Goal: Transaction & Acquisition: Purchase product/service

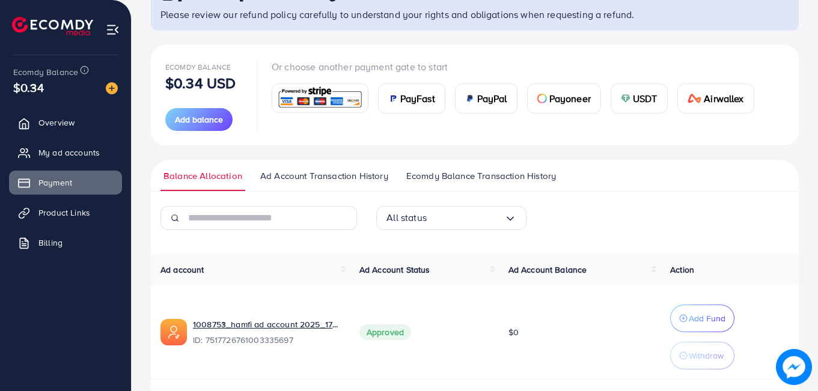
scroll to position [100, 0]
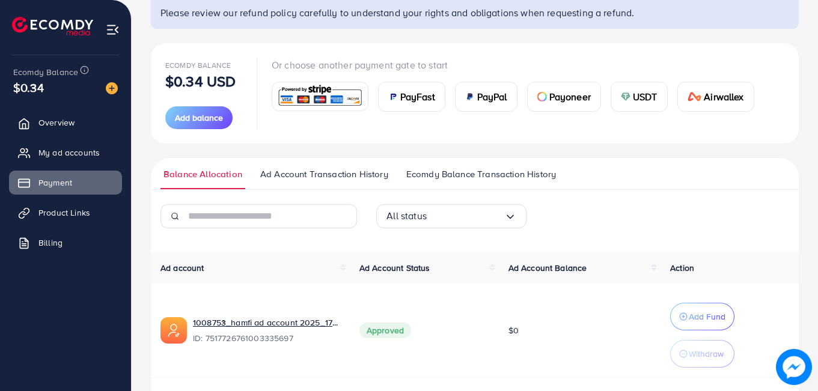
click at [638, 99] on span "USDT" at bounding box center [645, 97] width 25 height 14
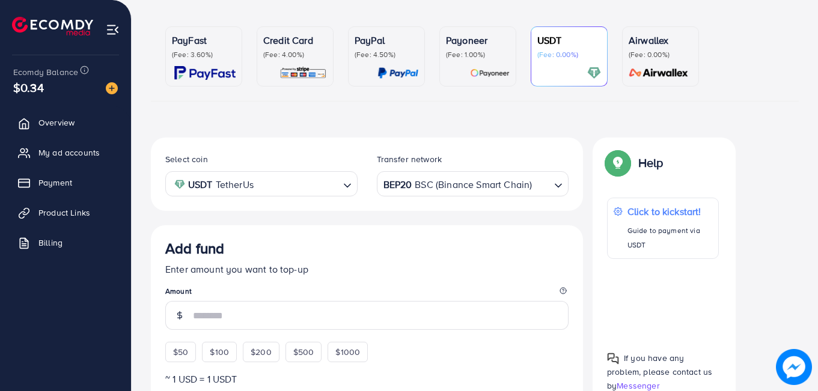
scroll to position [221, 0]
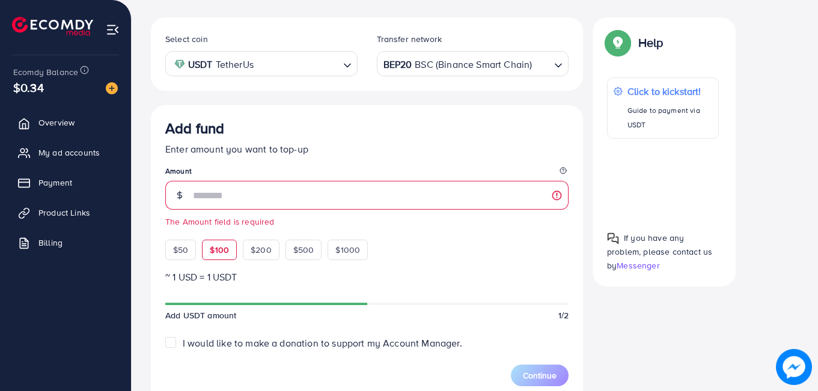
click at [212, 229] on div "Add fund Enter amount you want to top-up Amount The Amount field is required $5…" at bounding box center [366, 190] width 403 height 141
click at [224, 252] on span "$100" at bounding box center [219, 250] width 19 height 12
type input "***"
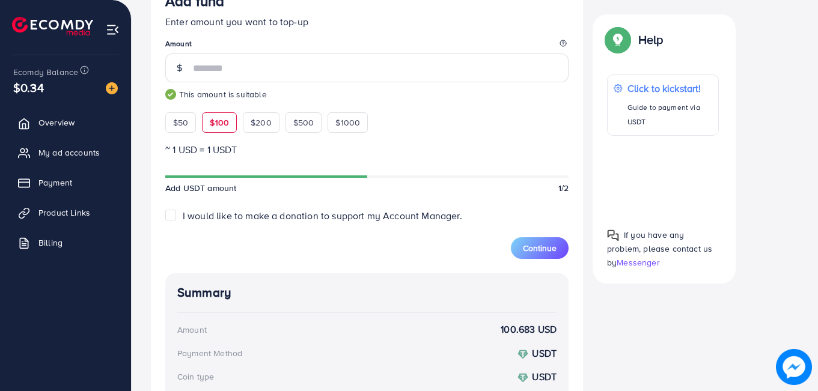
scroll to position [365, 0]
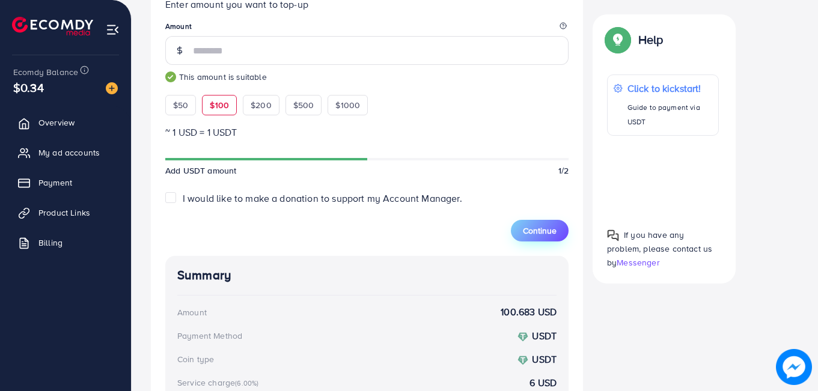
click at [537, 229] on span "Continue" at bounding box center [540, 231] width 34 height 12
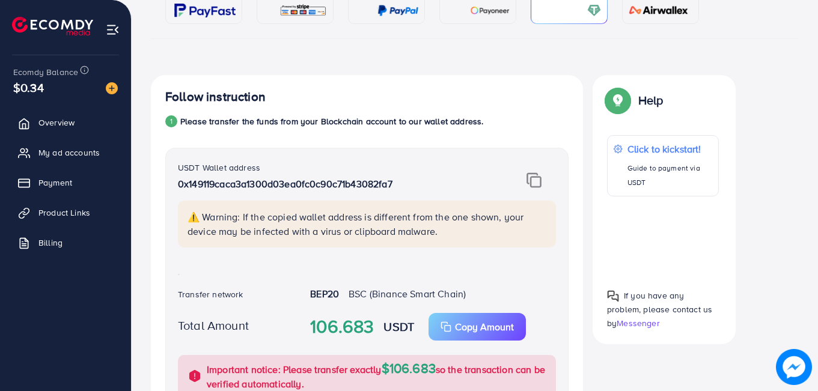
scroll to position [164, 0]
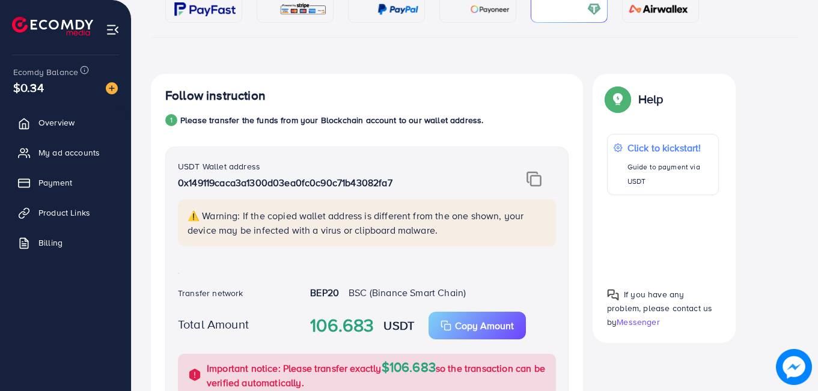
click at [537, 177] on img at bounding box center [534, 179] width 15 height 16
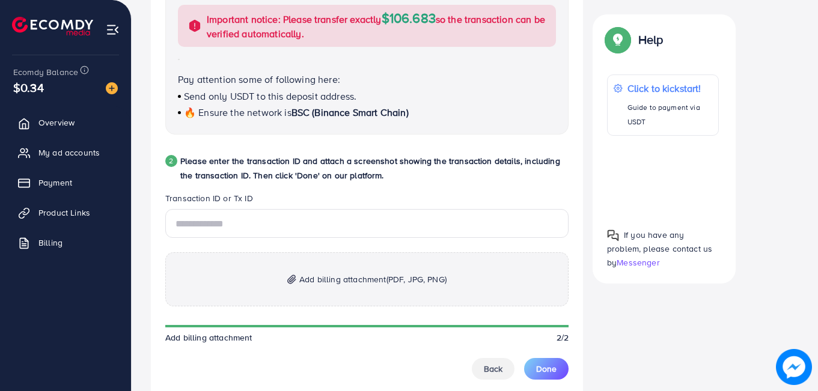
scroll to position [514, 0]
click at [349, 280] on span "Add billing attachment (PDF, JPG, PNG)" at bounding box center [372, 279] width 147 height 14
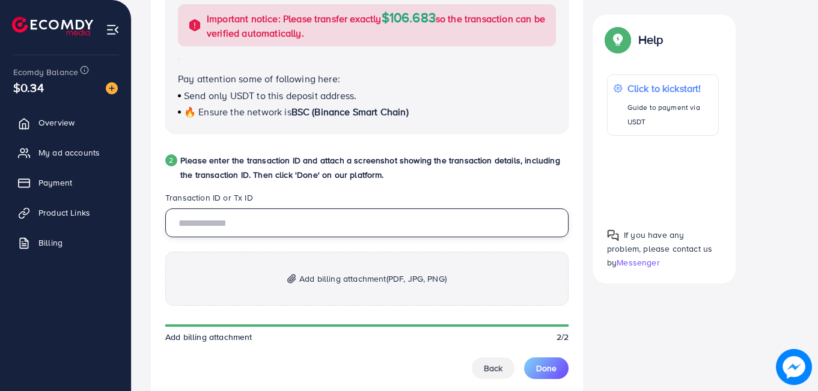
click at [315, 228] on input "text" at bounding box center [366, 223] width 403 height 29
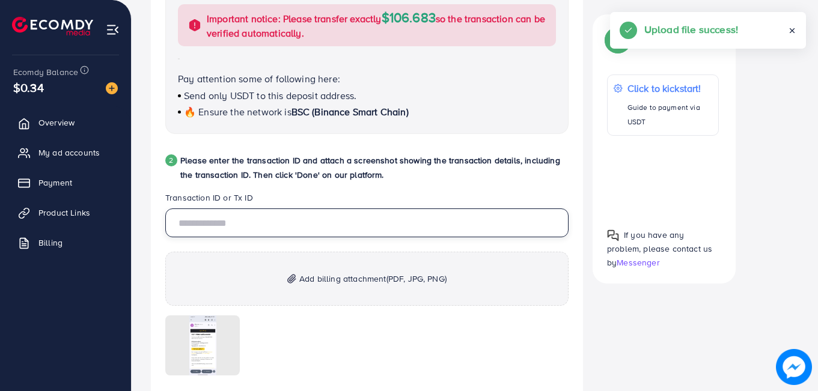
paste input "**********"
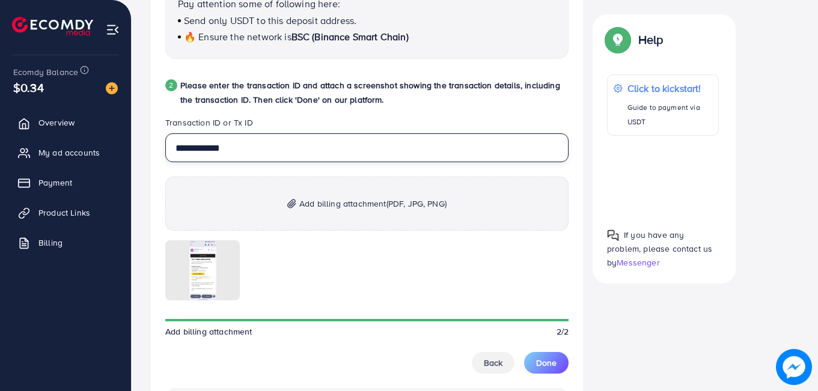
scroll to position [591, 0]
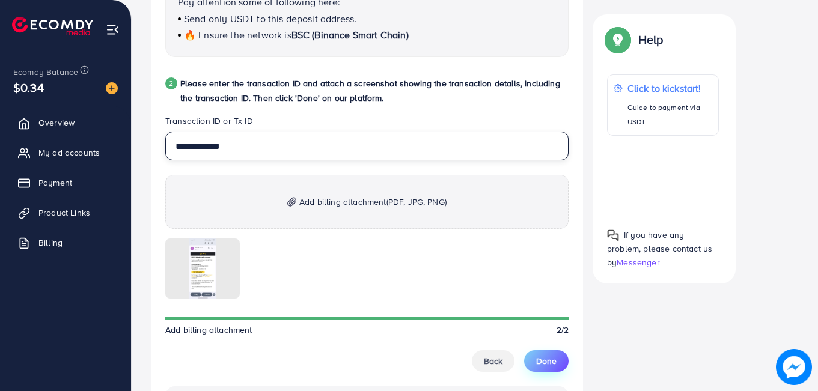
type input "**********"
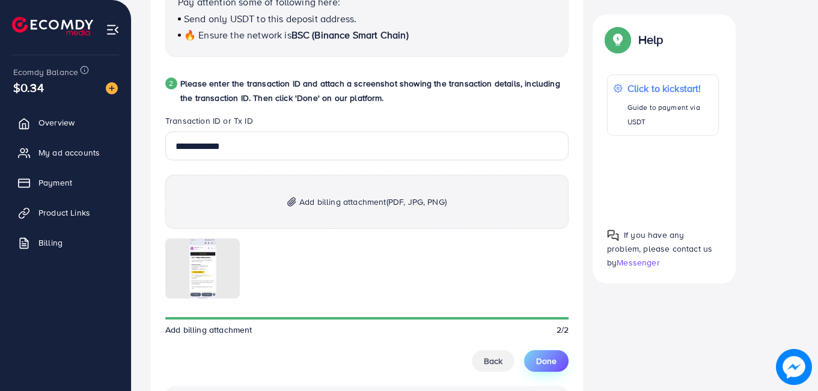
click at [552, 370] on button "Done" at bounding box center [546, 361] width 44 height 22
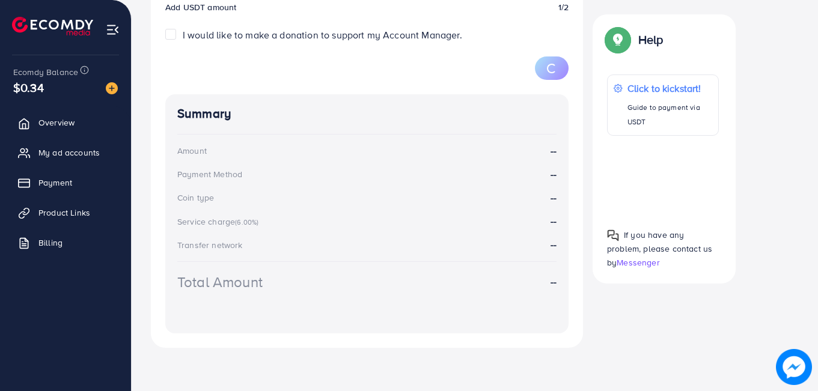
scroll to position [221, 0]
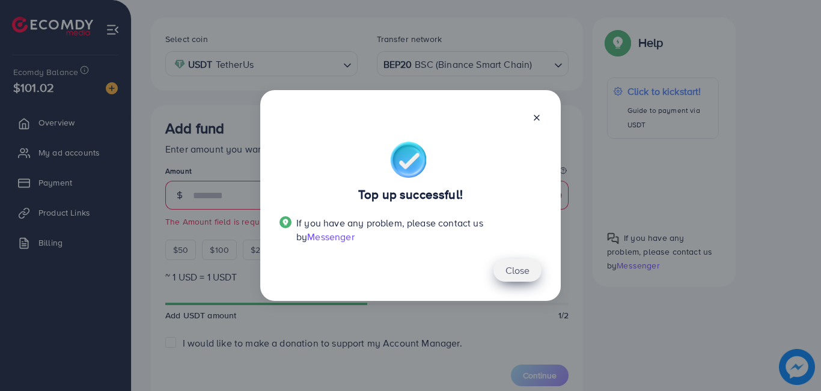
click at [500, 272] on button "Close" at bounding box center [518, 270] width 48 height 23
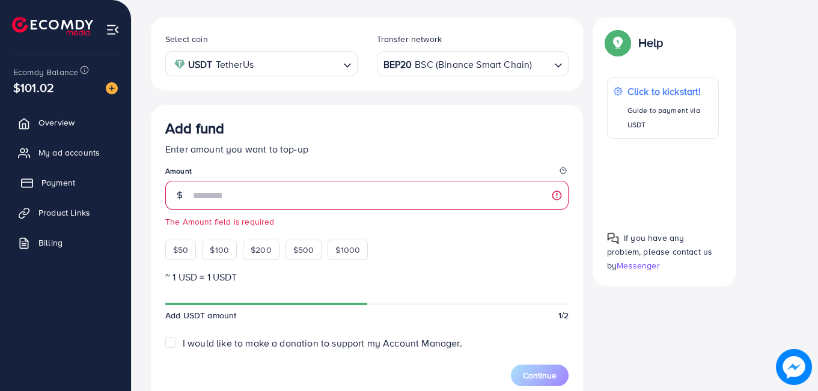
click at [47, 194] on link "Payment" at bounding box center [65, 183] width 113 height 24
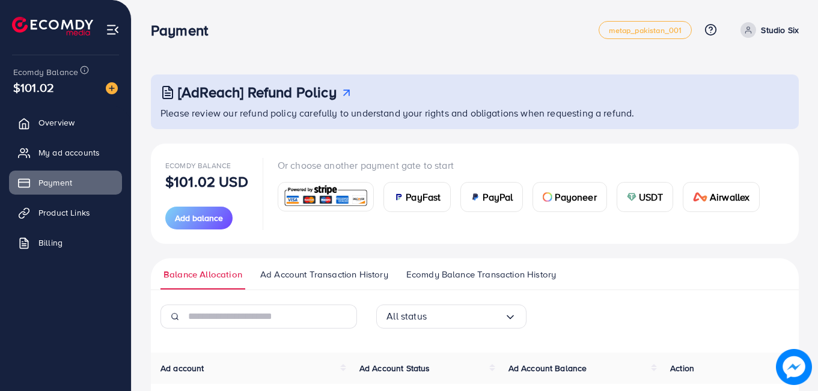
scroll to position [232, 0]
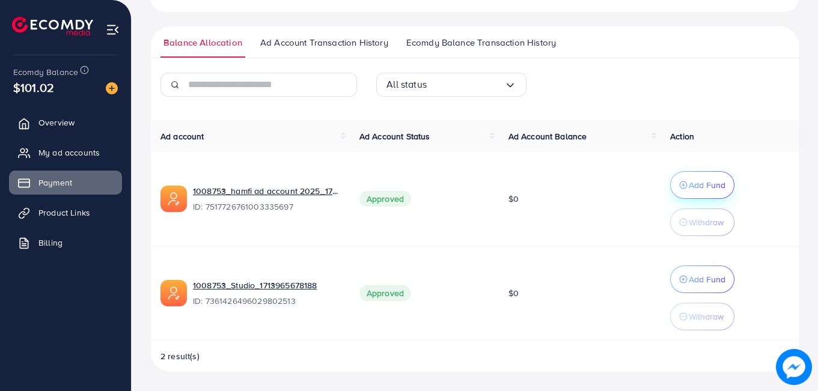
click at [698, 192] on p "Add Fund" at bounding box center [707, 185] width 37 height 14
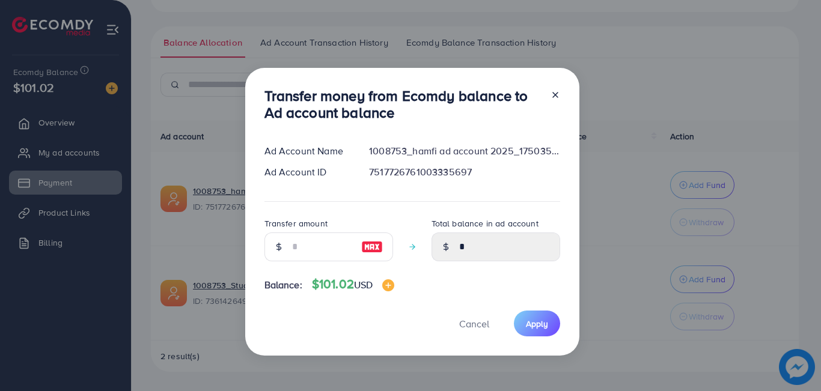
click at [375, 243] on img at bounding box center [372, 247] width 22 height 14
type input "***"
type input "******"
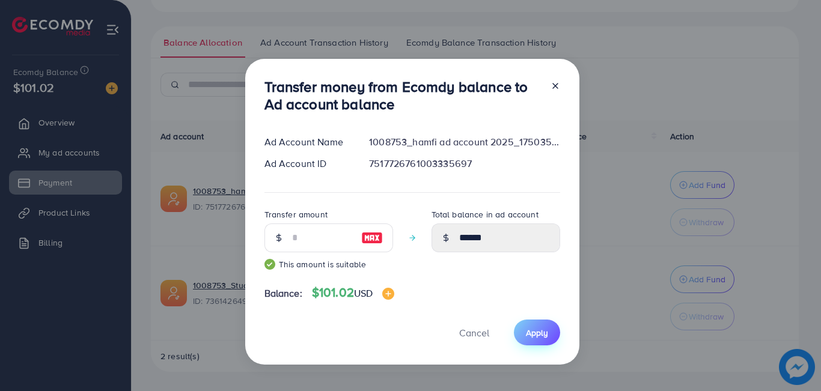
click at [534, 341] on button "Apply" at bounding box center [537, 333] width 46 height 26
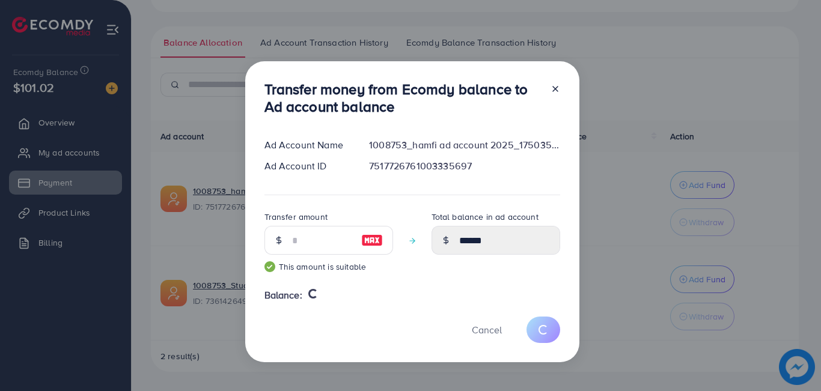
type input "*"
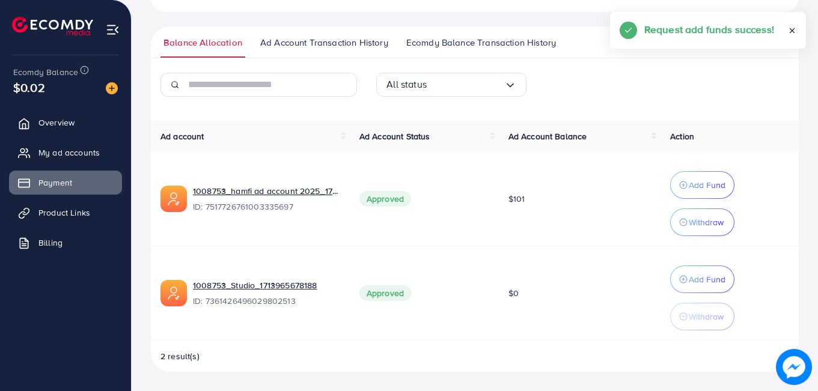
scroll to position [229, 0]
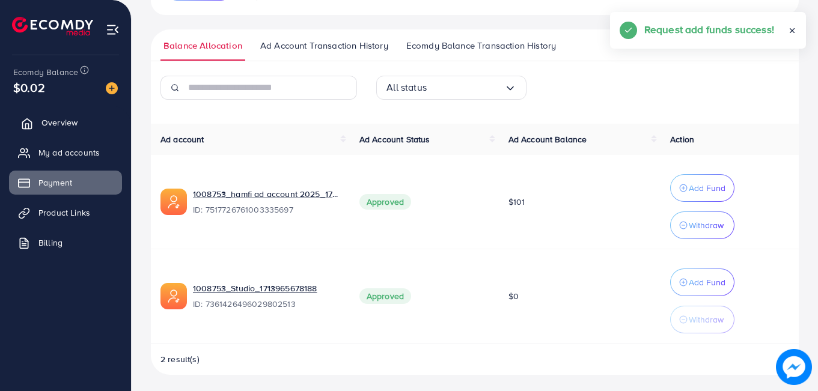
click at [31, 133] on link "Overview" at bounding box center [65, 123] width 113 height 24
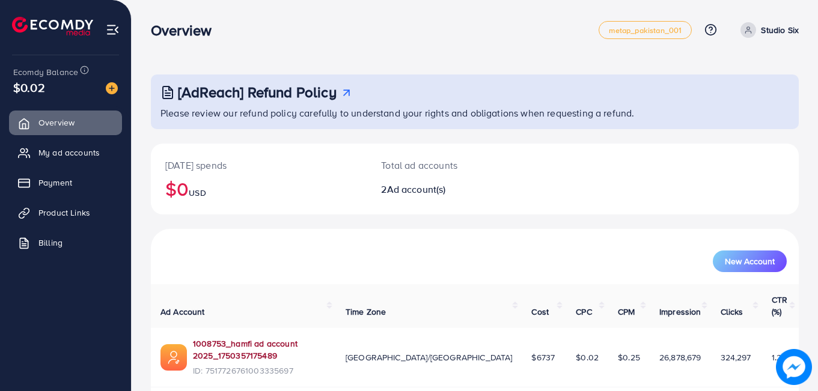
click at [234, 338] on link "1008753_hamfi ad account 2025_1750357175489" at bounding box center [259, 350] width 133 height 25
